Goal: Task Accomplishment & Management: Use online tool/utility

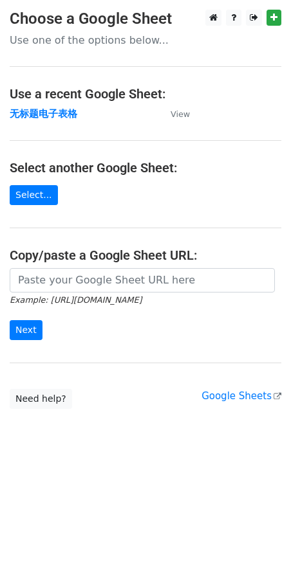
click at [125, 36] on p "Use one of the options below..." at bounding box center [145, 40] width 271 height 14
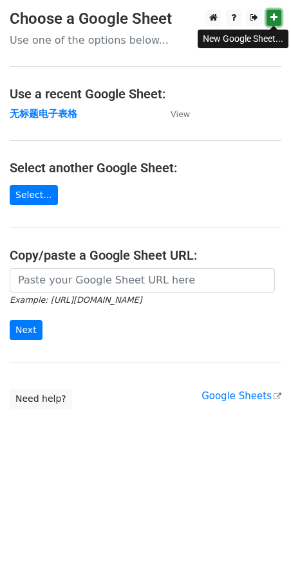
click at [270, 17] on icon at bounding box center [273, 17] width 7 height 9
click at [35, 195] on link "Select..." at bounding box center [34, 195] width 48 height 20
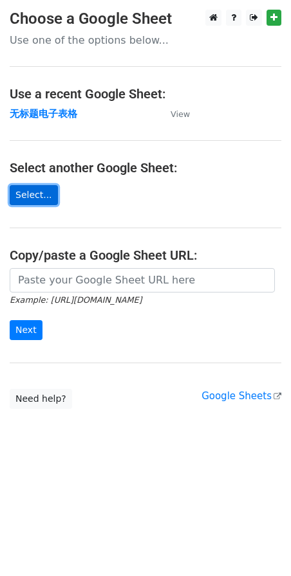
click at [31, 194] on link "Select..." at bounding box center [34, 195] width 48 height 20
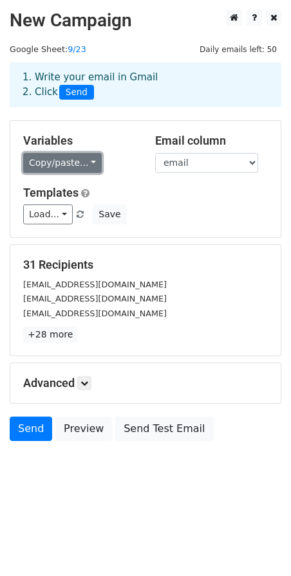
click at [74, 163] on link "Copy/paste..." at bounding box center [62, 163] width 78 height 20
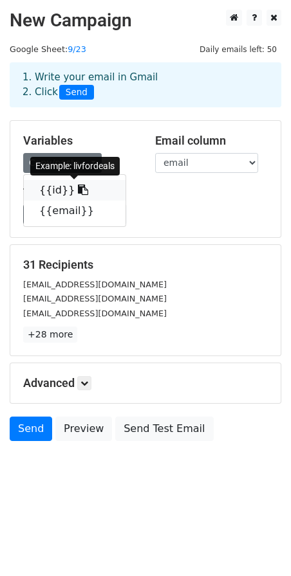
click at [55, 191] on link "{{id}}" at bounding box center [75, 190] width 102 height 21
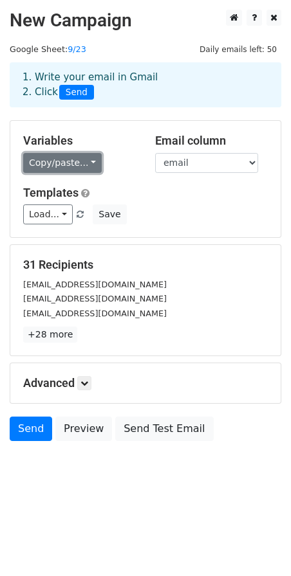
click at [69, 163] on link "Copy/paste..." at bounding box center [62, 163] width 78 height 20
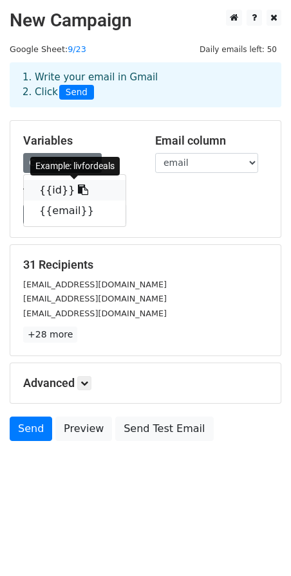
click at [78, 190] on icon at bounding box center [83, 190] width 10 height 10
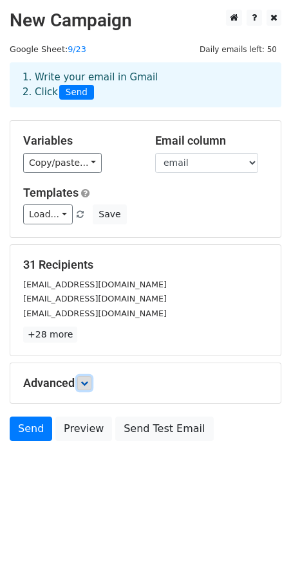
click at [84, 381] on icon at bounding box center [84, 383] width 8 height 8
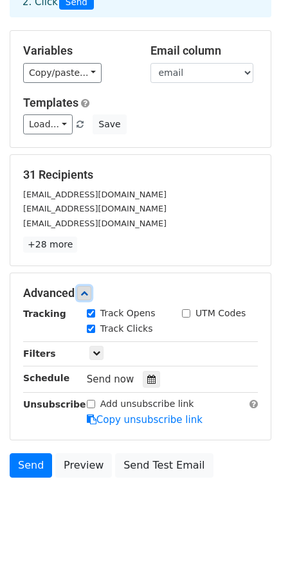
scroll to position [101, 0]
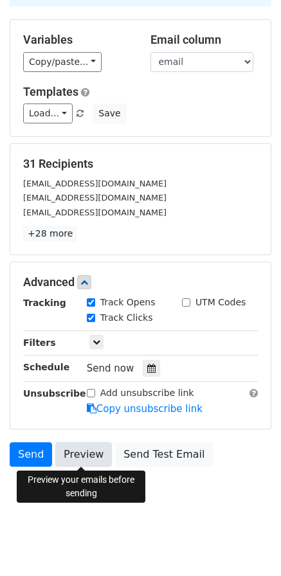
click at [82, 457] on link "Preview" at bounding box center [83, 454] width 57 height 24
click at [86, 456] on link "Preview" at bounding box center [83, 454] width 57 height 24
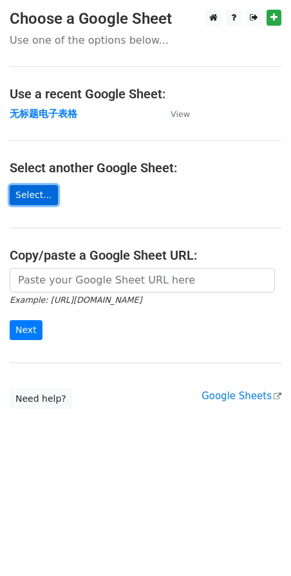
click at [33, 191] on link "Select..." at bounding box center [34, 195] width 48 height 20
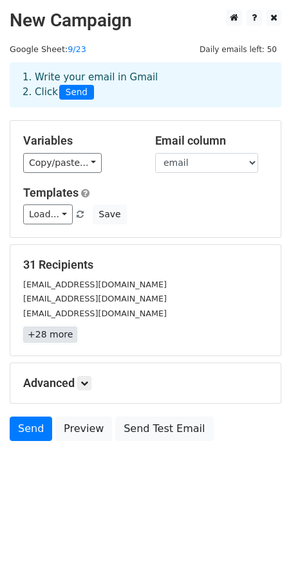
click at [53, 335] on link "+28 more" at bounding box center [50, 335] width 54 height 16
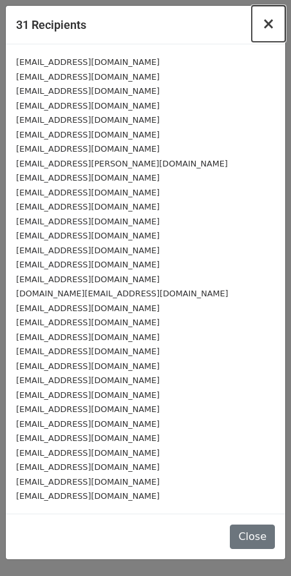
click at [271, 30] on span "×" at bounding box center [268, 24] width 13 height 18
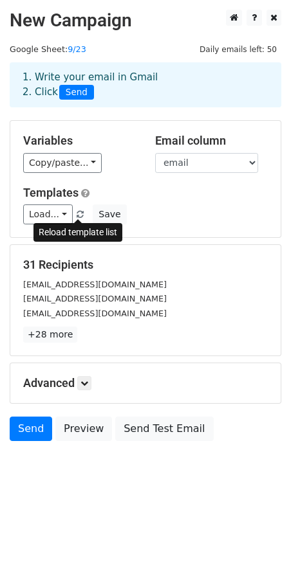
click at [77, 213] on span at bounding box center [80, 215] width 7 height 8
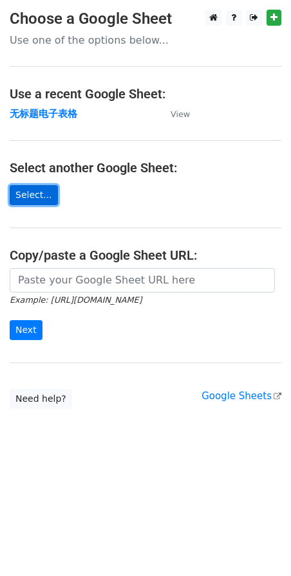
click at [45, 197] on link "Select..." at bounding box center [34, 195] width 48 height 20
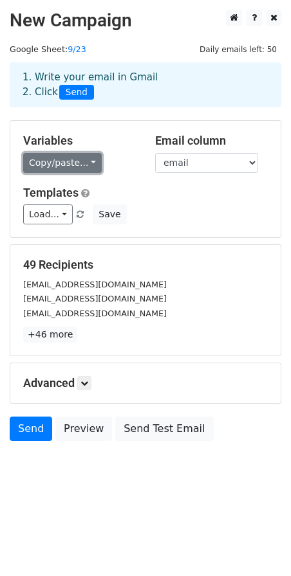
click at [62, 164] on link "Copy/paste..." at bounding box center [62, 163] width 78 height 20
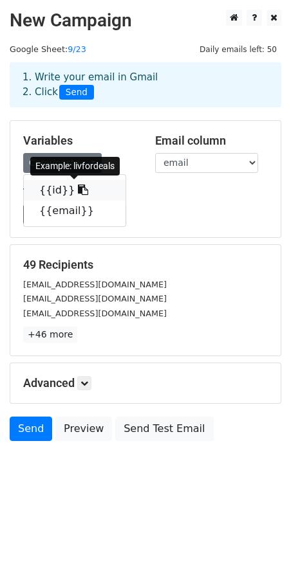
click at [78, 192] on icon at bounding box center [83, 190] width 10 height 10
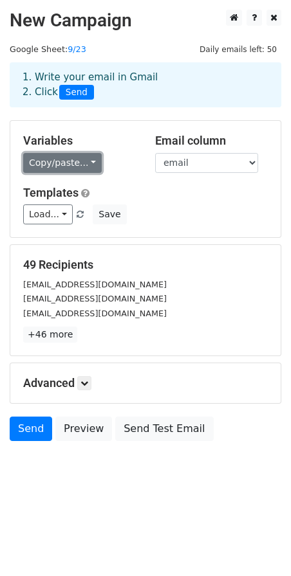
click at [53, 164] on link "Copy/paste..." at bounding box center [62, 163] width 78 height 20
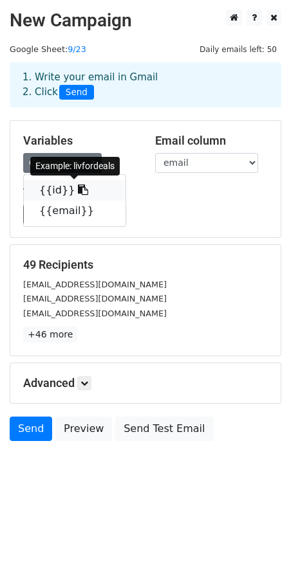
click at [60, 192] on link "{{id}}" at bounding box center [75, 190] width 102 height 21
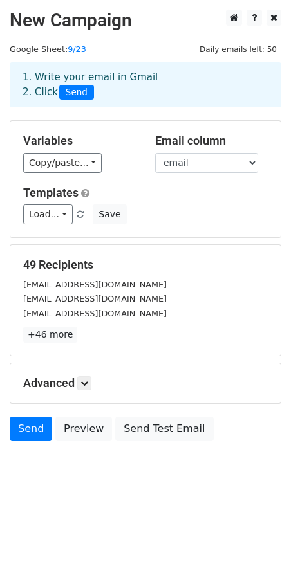
click at [78, 377] on h5 "Advanced" at bounding box center [145, 383] width 244 height 14
click at [86, 379] on icon at bounding box center [84, 383] width 8 height 8
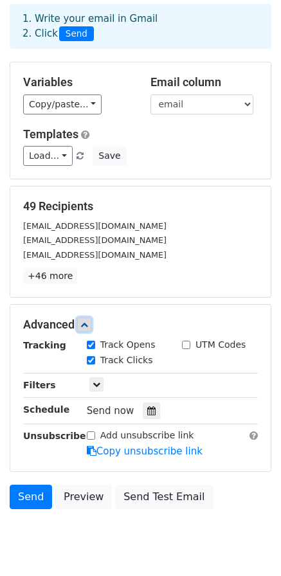
scroll to position [101, 0]
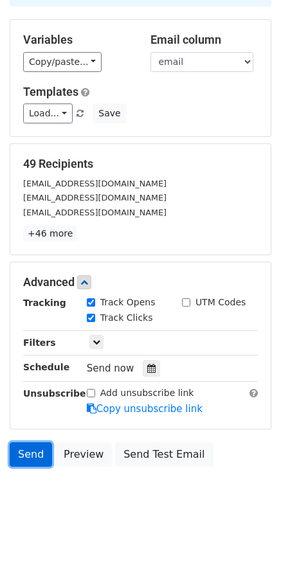
click at [37, 451] on link "Send" at bounding box center [31, 454] width 42 height 24
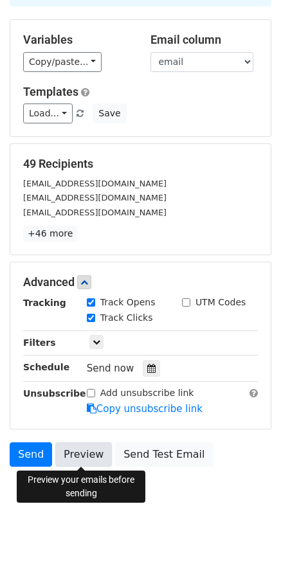
click at [91, 456] on link "Preview" at bounding box center [83, 454] width 57 height 24
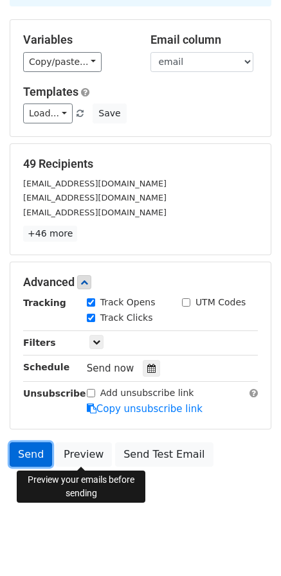
click at [32, 461] on link "Send" at bounding box center [31, 454] width 42 height 24
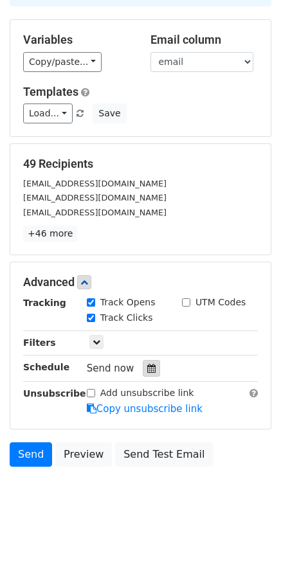
click at [147, 367] on icon at bounding box center [151, 368] width 8 height 9
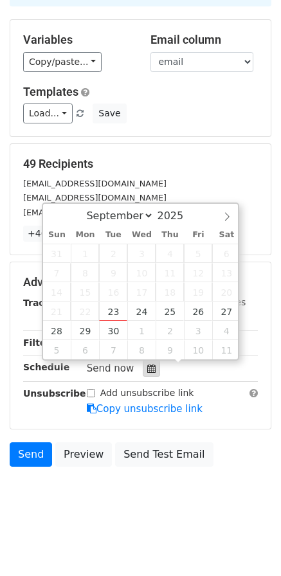
click at [147, 370] on icon at bounding box center [151, 368] width 8 height 9
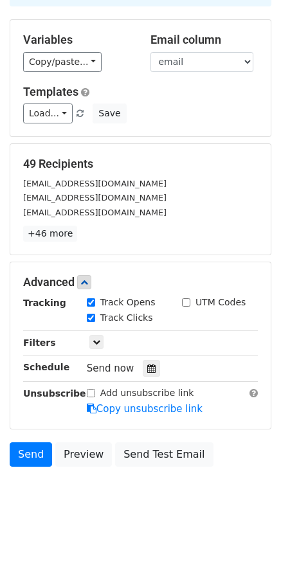
click at [125, 372] on span "Send now" at bounding box center [111, 369] width 48 height 12
click at [94, 347] on link at bounding box center [96, 342] width 14 height 14
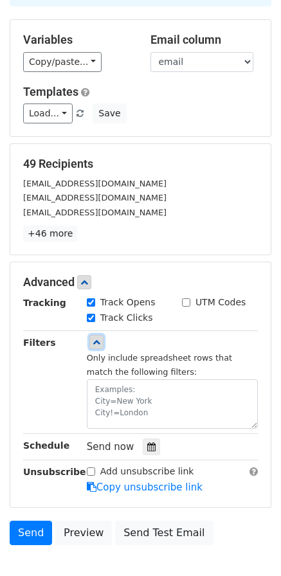
click at [100, 347] on link at bounding box center [96, 342] width 14 height 14
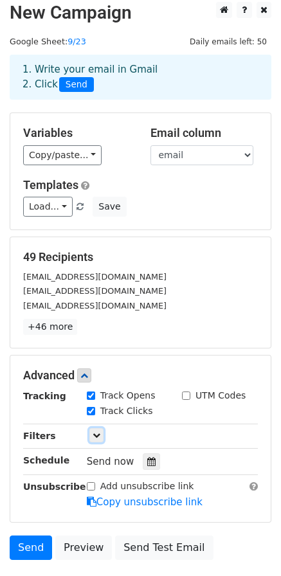
scroll to position [0, 0]
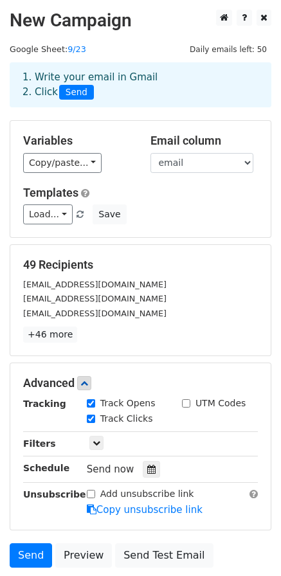
click at [81, 87] on span "Send" at bounding box center [76, 92] width 35 height 15
click at [78, 93] on span "Send" at bounding box center [76, 92] width 35 height 15
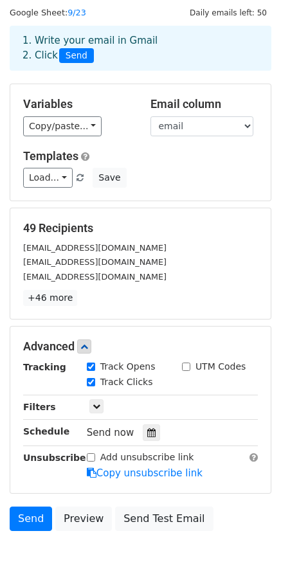
scroll to position [101, 0]
